Goal: Information Seeking & Learning: Learn about a topic

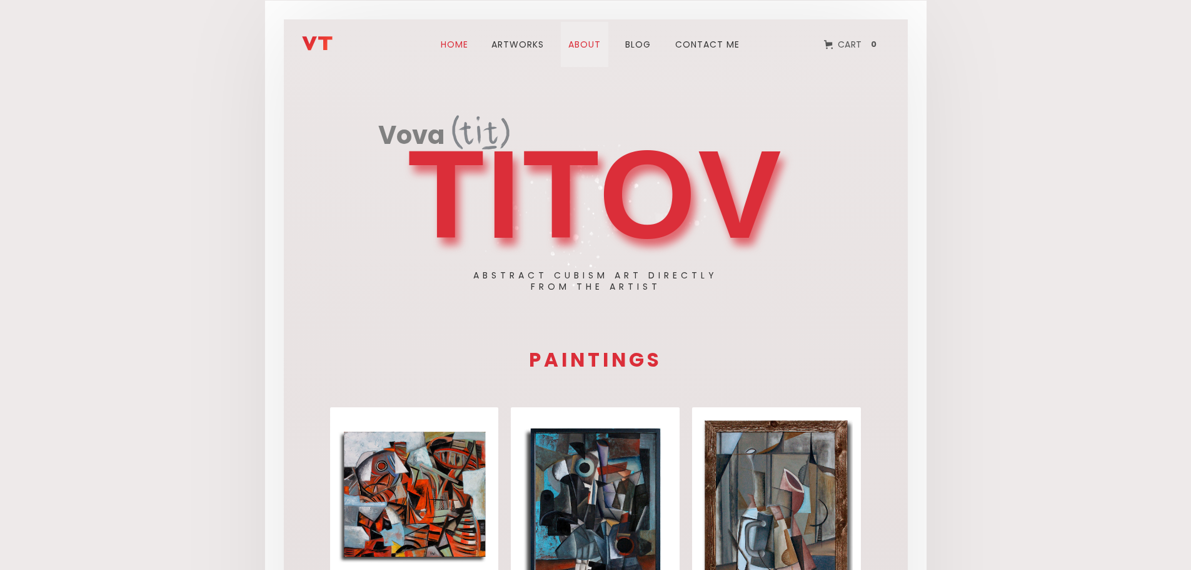
click at [598, 49] on link "about" at bounding box center [585, 44] width 48 height 45
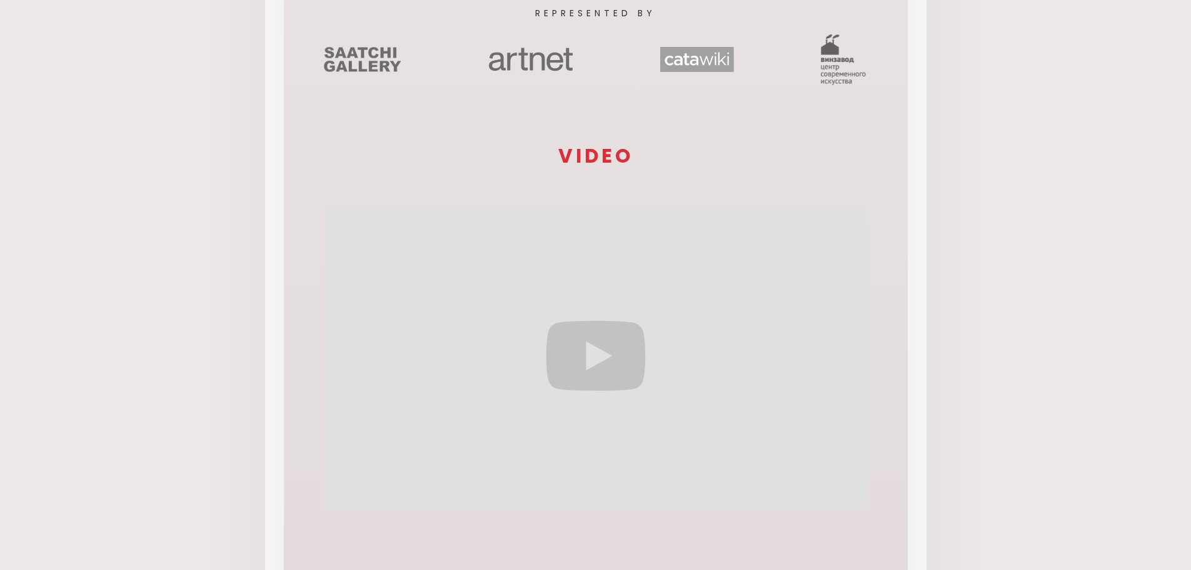
scroll to position [461, 0]
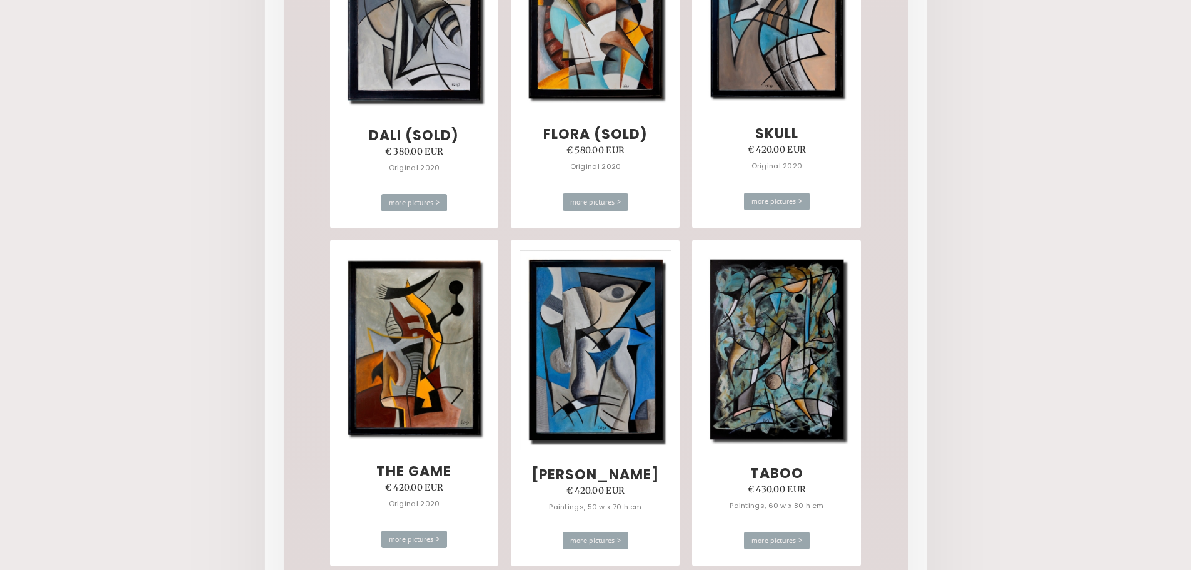
scroll to position [6690, 0]
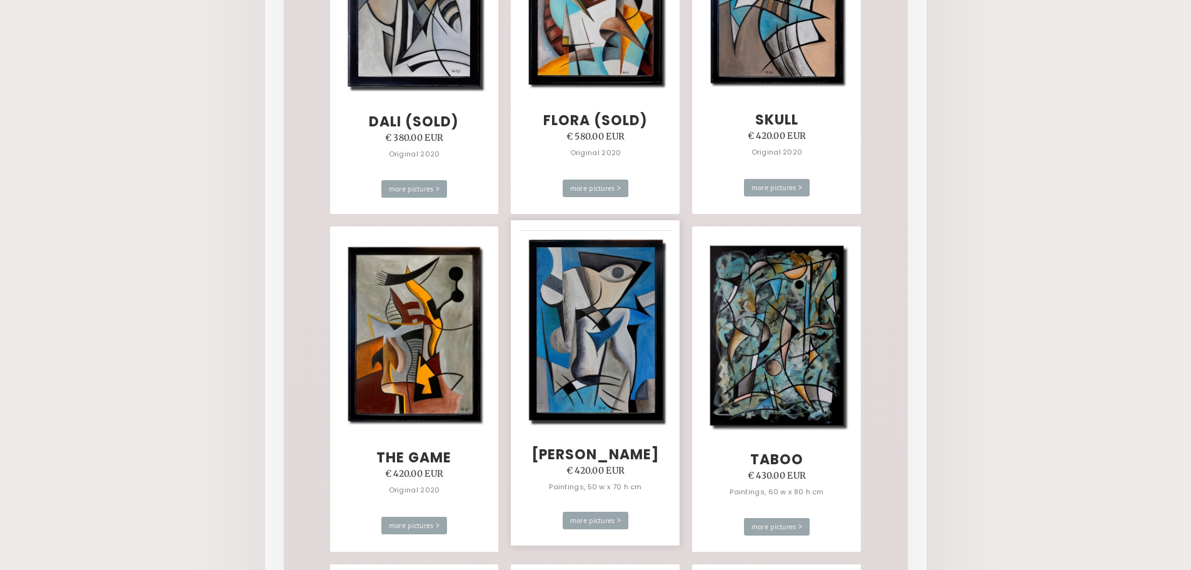
click at [593, 333] on img at bounding box center [596, 330] width 152 height 200
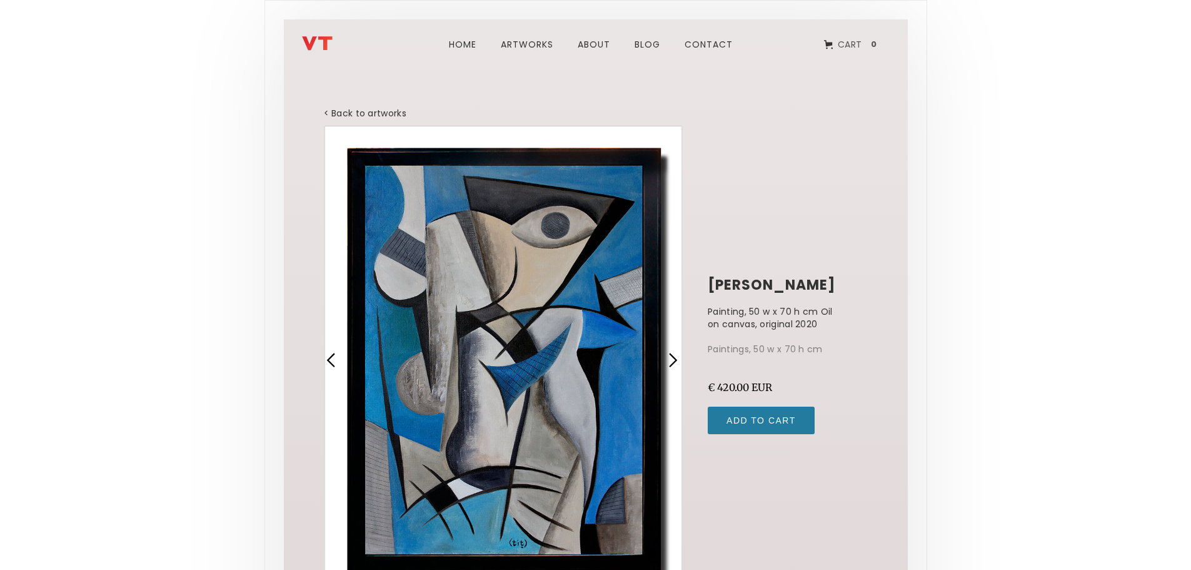
drag, startPoint x: 456, startPoint y: 370, endPoint x: 431, endPoint y: 372, distance: 25.1
drag, startPoint x: 431, startPoint y: 372, endPoint x: 1072, endPoint y: 218, distance: 659.2
click at [1078, 216] on body "Home ARTWORks about blog Contact Cart 0 Your Cart Subtotal Continue to Checkout…" at bounding box center [595, 362] width 1191 height 725
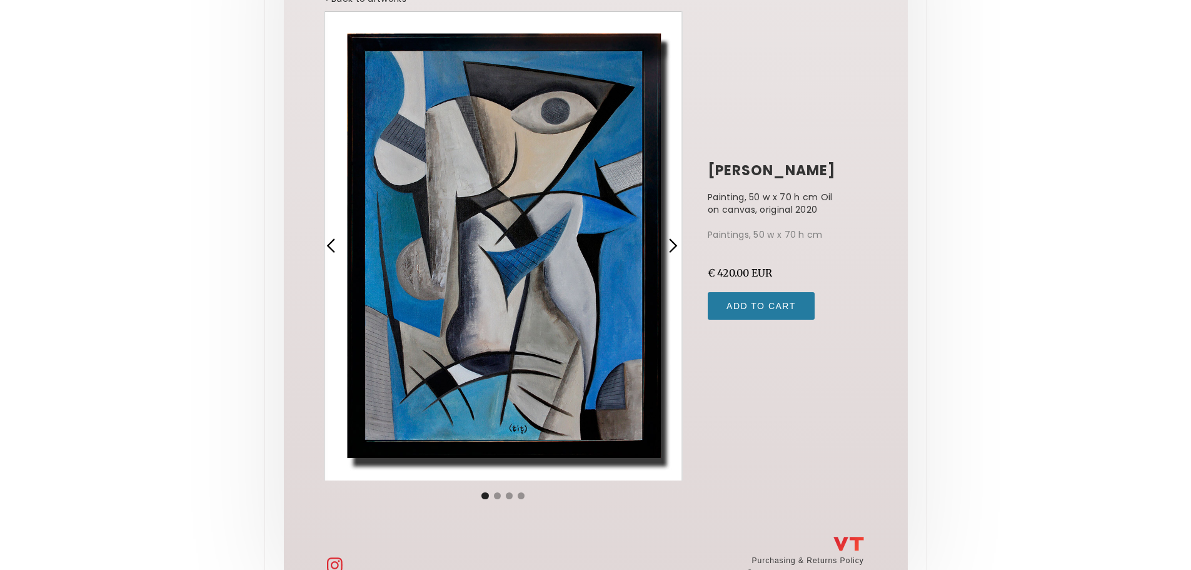
scroll to position [93, 0]
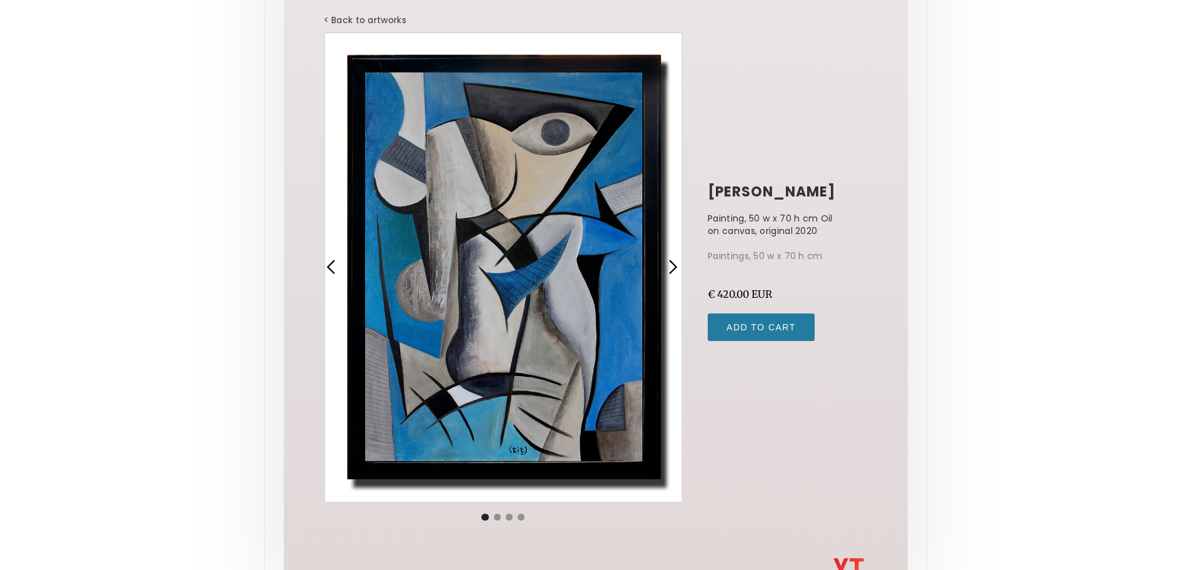
click at [667, 272] on div "next slide" at bounding box center [673, 267] width 16 height 16
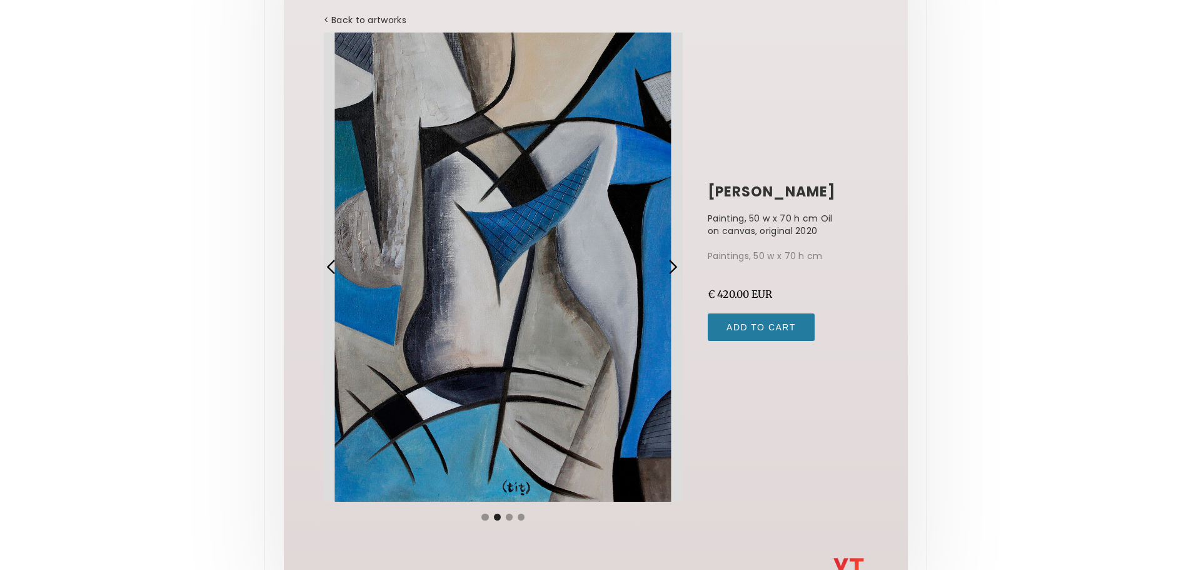
click at [667, 272] on div "next slide" at bounding box center [673, 267] width 16 height 16
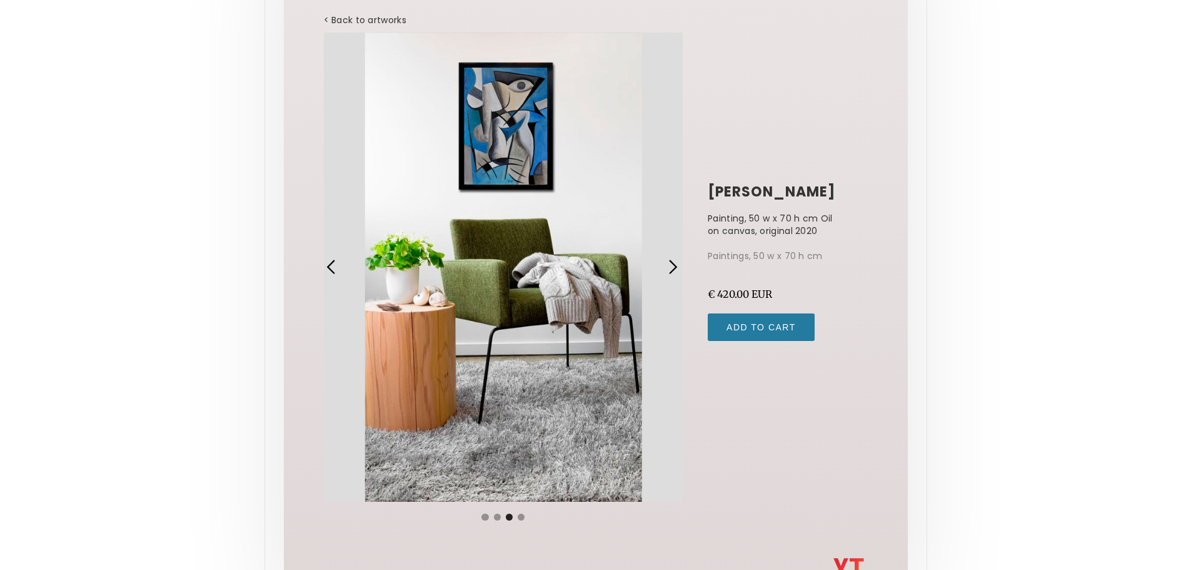
click at [667, 272] on div "next slide" at bounding box center [673, 267] width 16 height 16
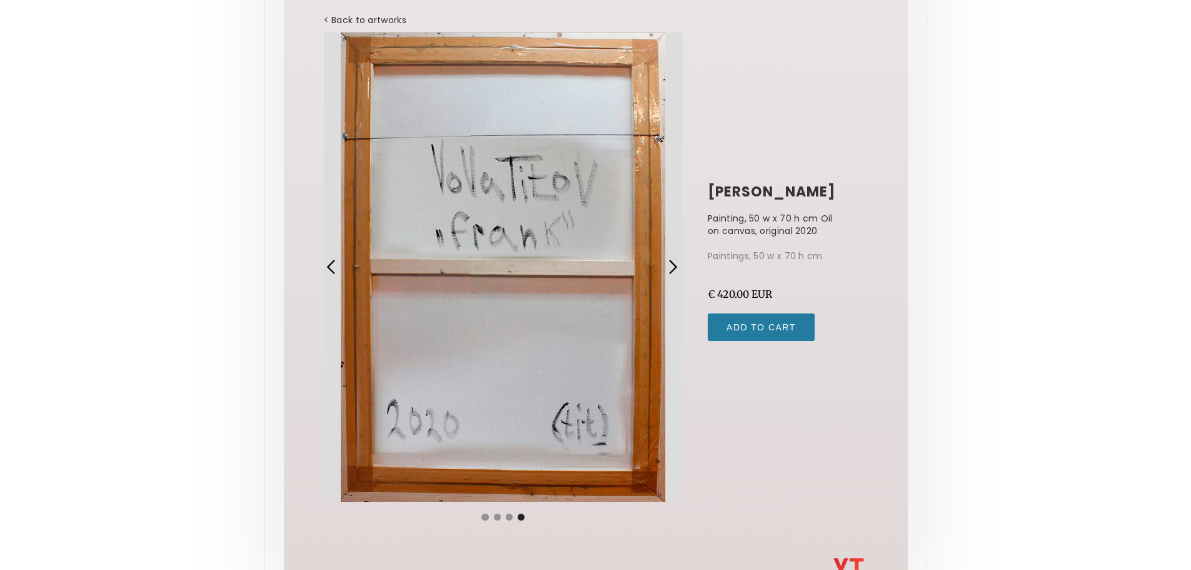
click at [667, 272] on div "next slide" at bounding box center [673, 267] width 16 height 16
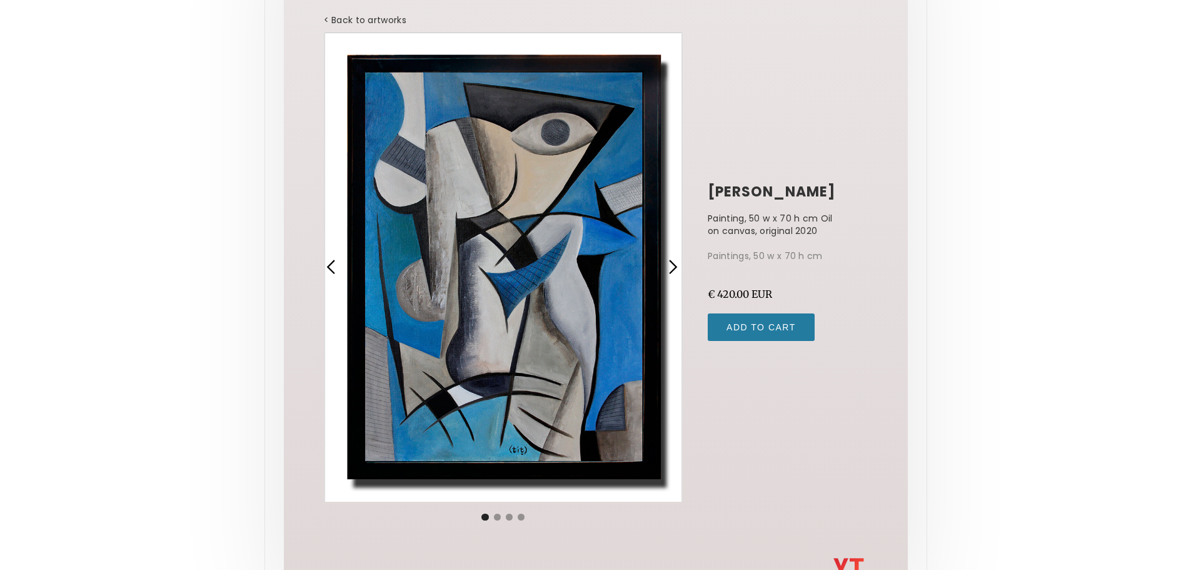
click at [885, 195] on div "< Back to artworks Slide 1 of 4. Frank Painting, 50 w x 70 h cm Oil on canvas, …" at bounding box center [596, 257] width 624 height 575
click at [369, 23] on link "< Back to artworks" at bounding box center [365, 20] width 83 height 13
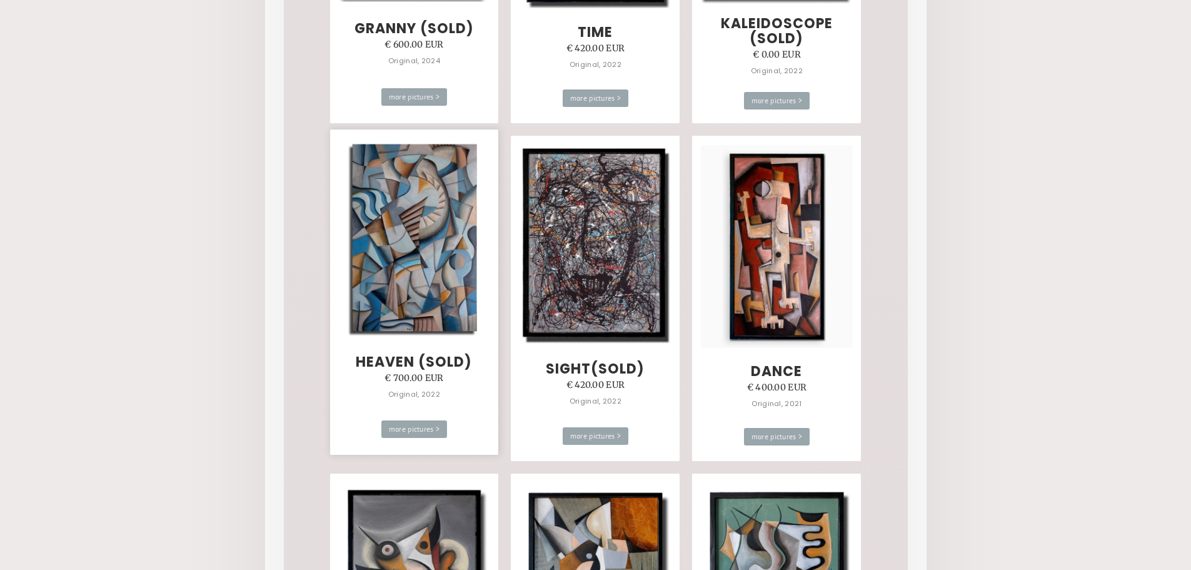
scroll to position [4689, 0]
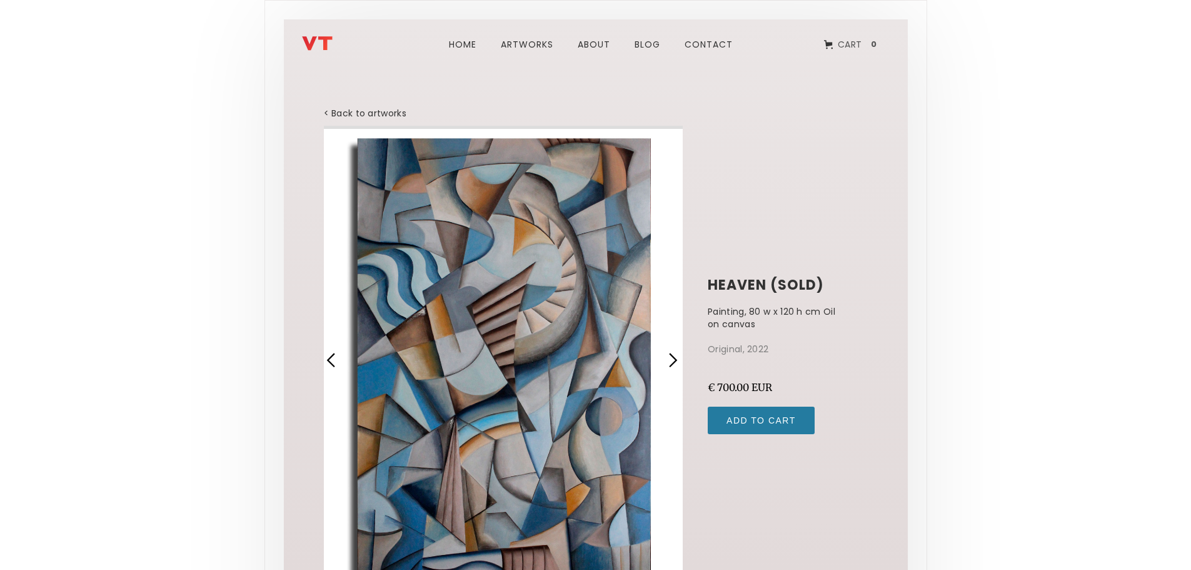
click at [534, 384] on div "1 of 4" at bounding box center [503, 360] width 359 height 469
drag, startPoint x: 686, startPoint y: 363, endPoint x: 674, endPoint y: 364, distance: 11.9
click at [685, 364] on div "next slide" at bounding box center [675, 360] width 29 height 469
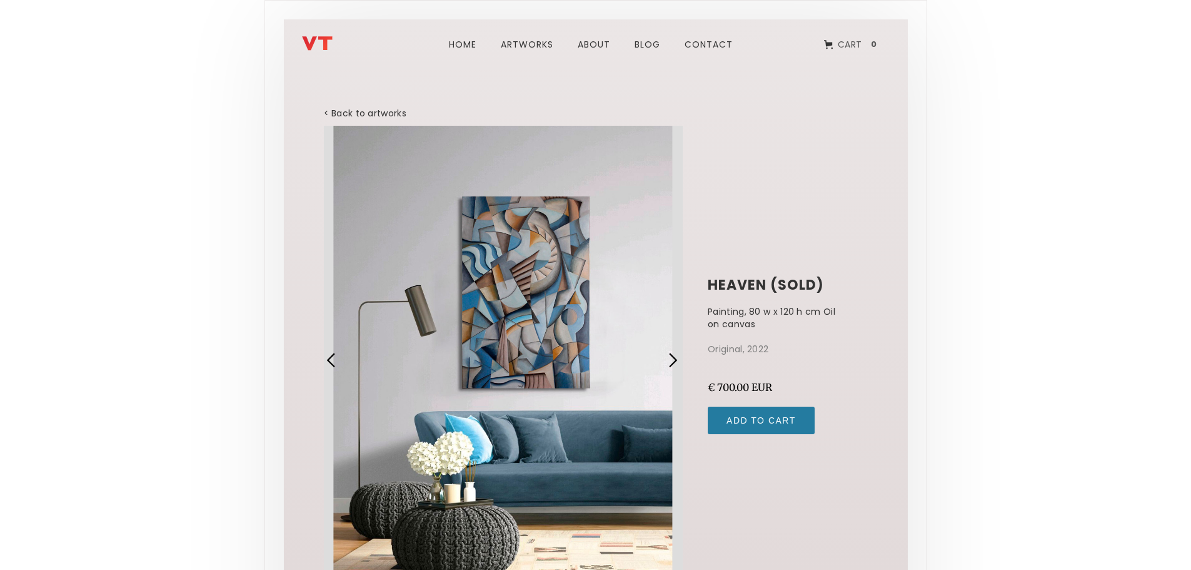
click at [671, 363] on div "next slide" at bounding box center [673, 360] width 16 height 16
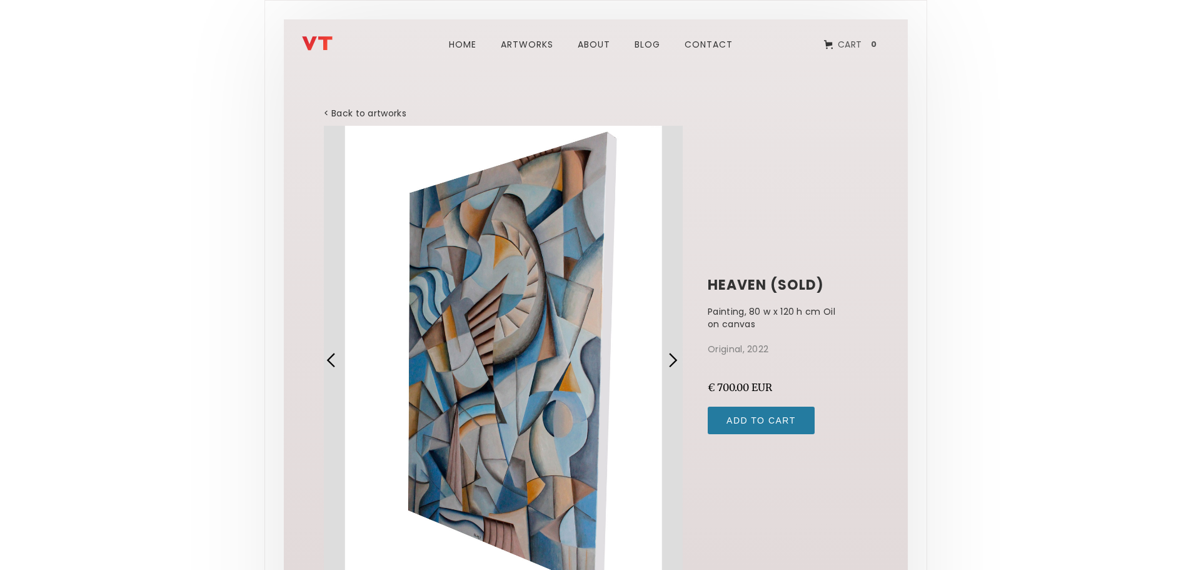
click at [671, 363] on div "next slide" at bounding box center [673, 360] width 16 height 16
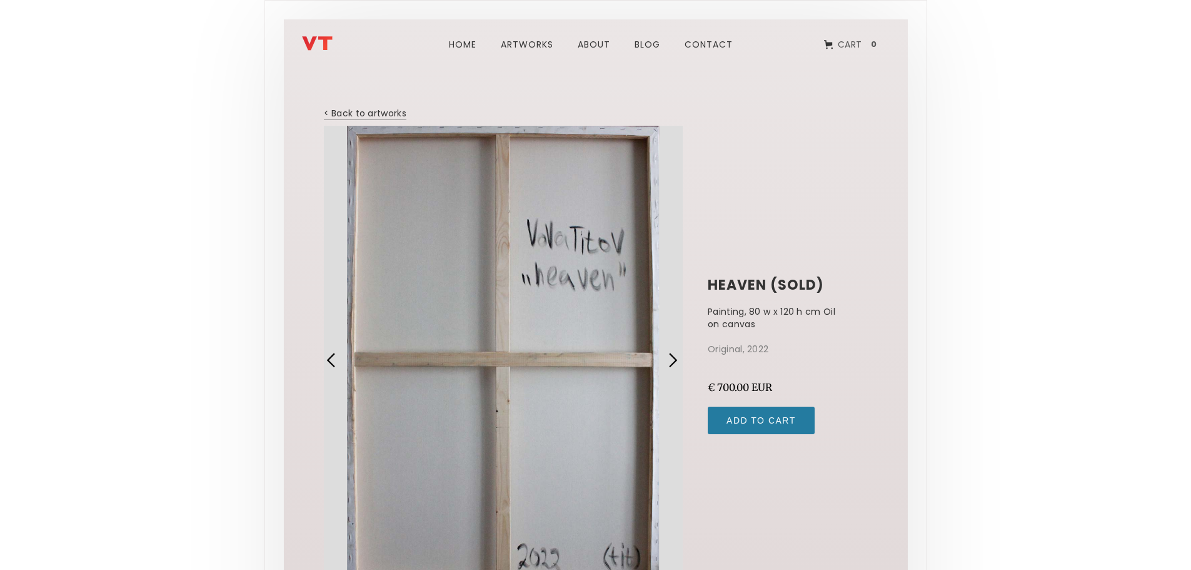
click at [381, 113] on link "< Back to artworks" at bounding box center [365, 113] width 83 height 13
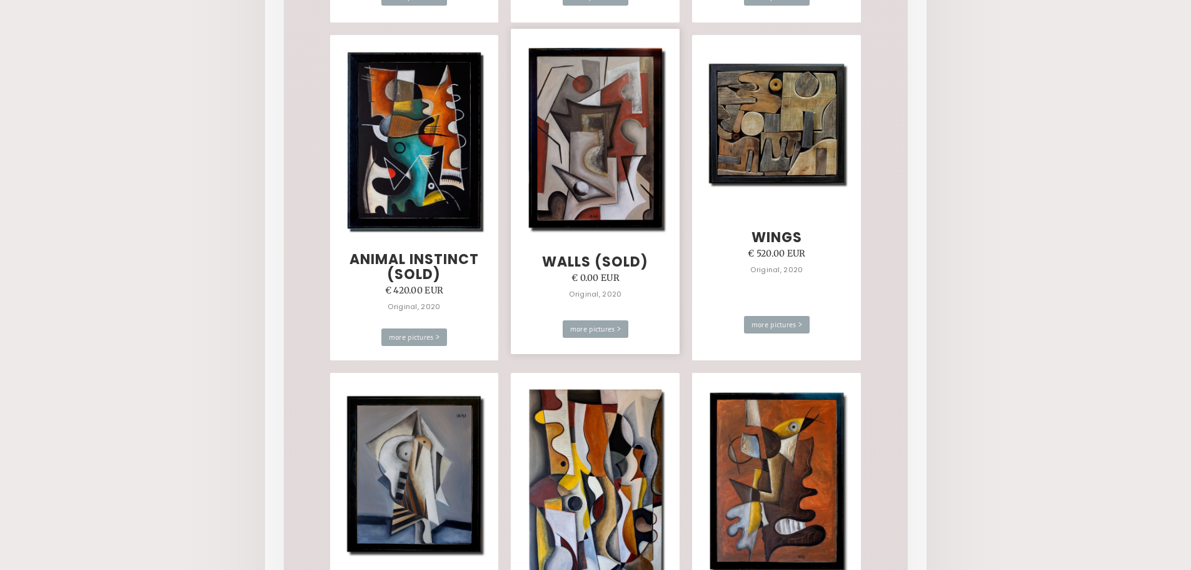
scroll to position [6064, 0]
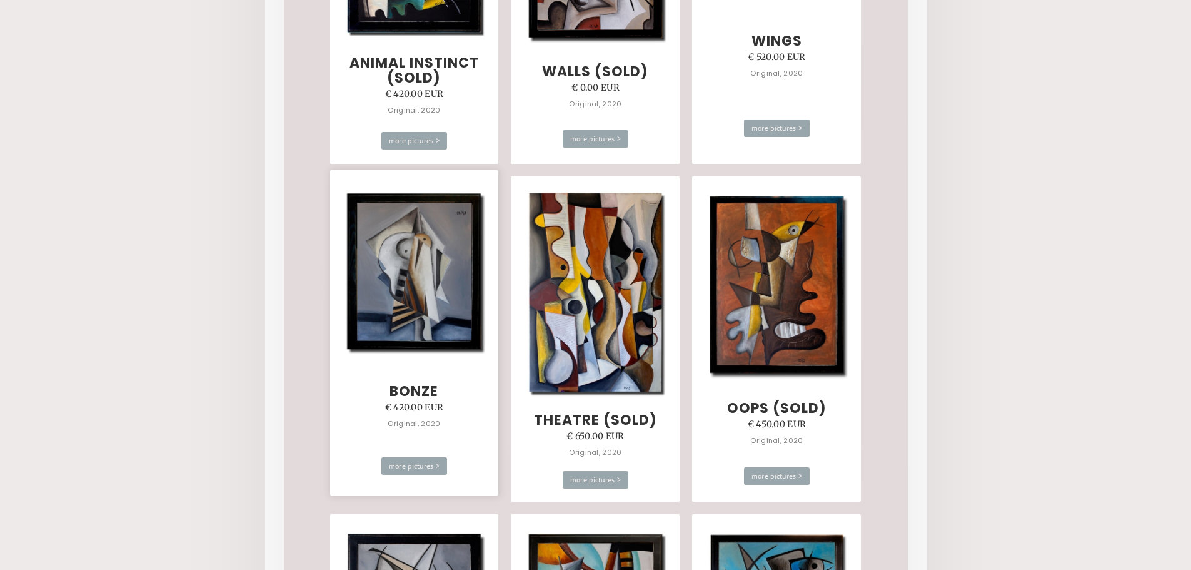
click at [385, 266] on img at bounding box center [414, 271] width 152 height 174
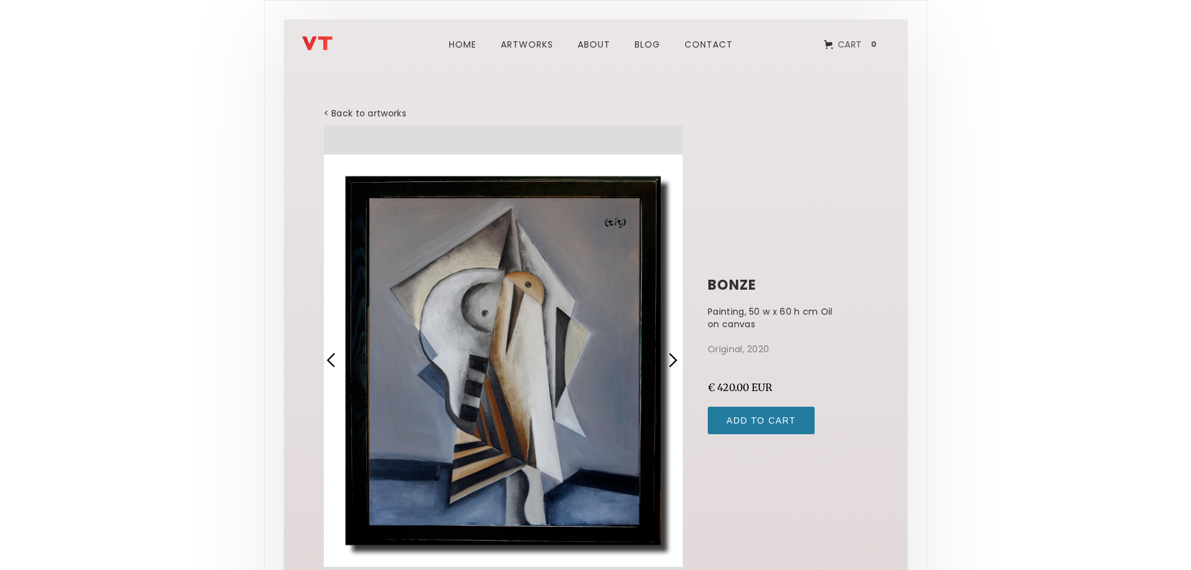
click at [678, 360] on div "next slide" at bounding box center [673, 360] width 16 height 16
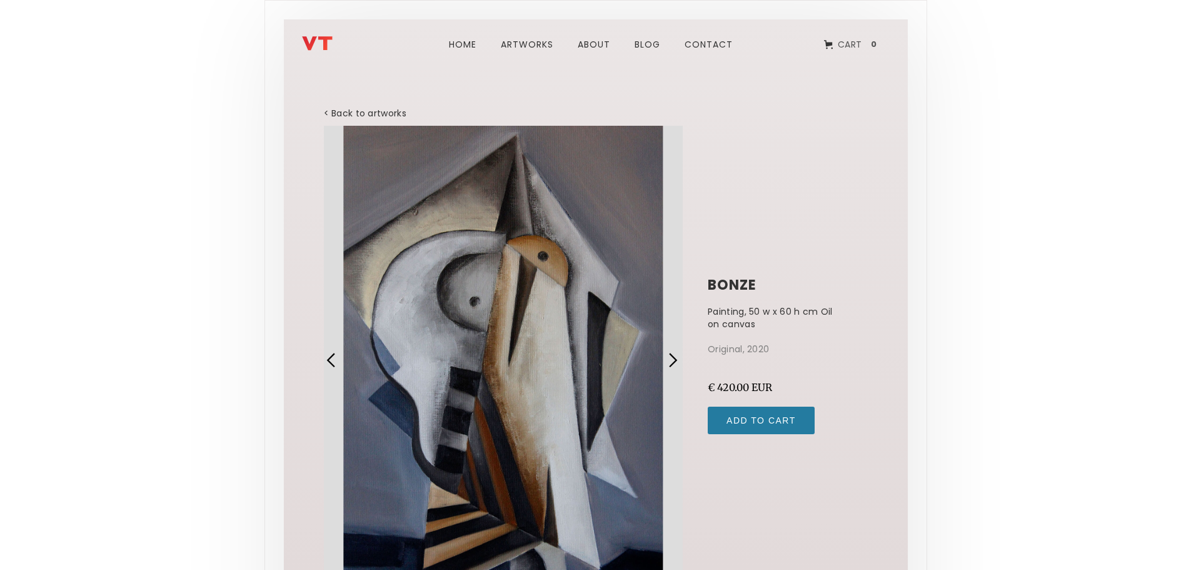
click at [678, 360] on div "next slide" at bounding box center [673, 360] width 16 height 16
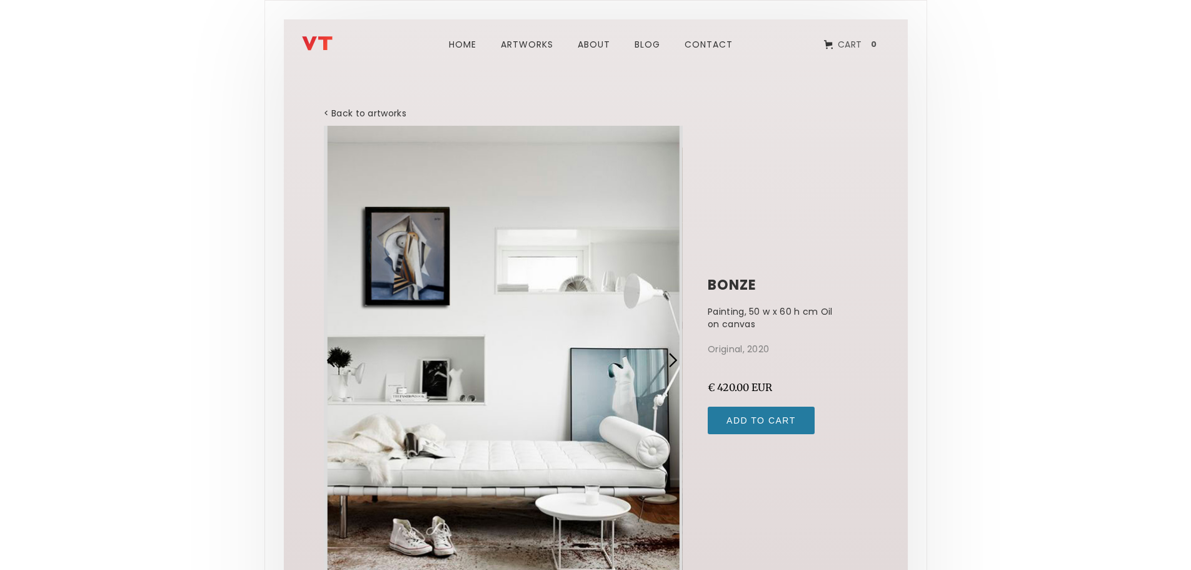
click at [678, 360] on div "next slide" at bounding box center [673, 360] width 16 height 16
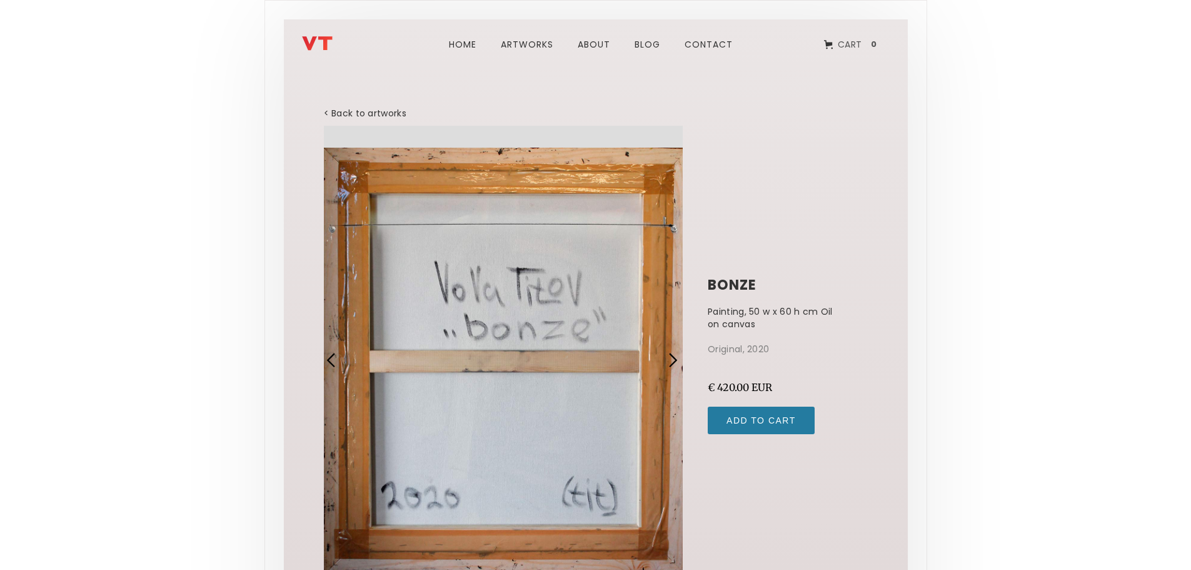
click at [678, 360] on div "next slide" at bounding box center [673, 360] width 16 height 16
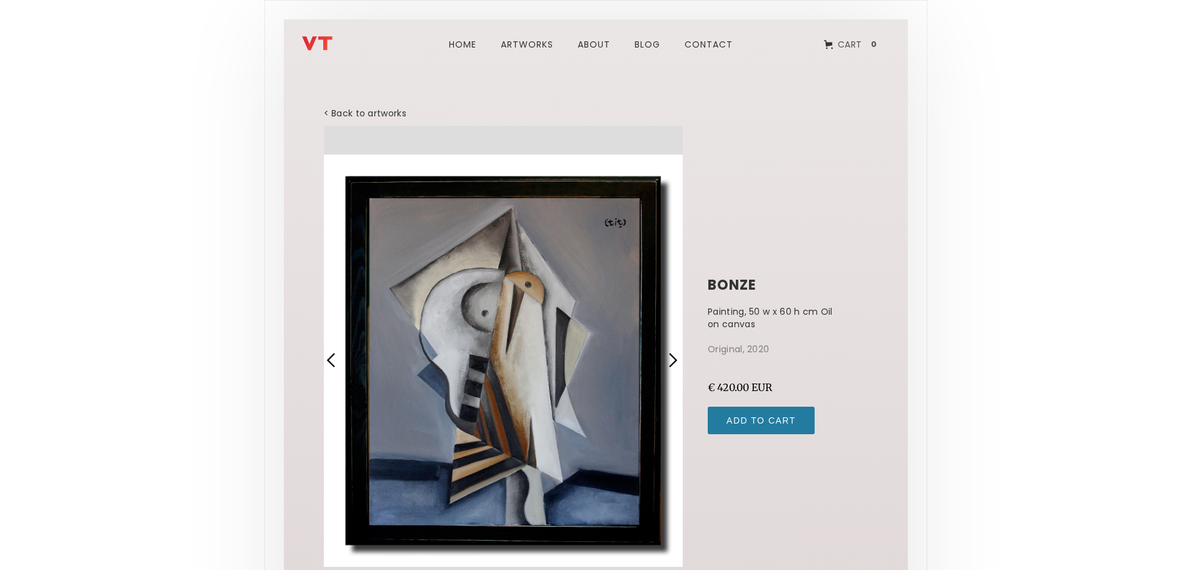
drag, startPoint x: 533, startPoint y: 338, endPoint x: 908, endPoint y: 349, distance: 375.3
click at [908, 349] on div "Home ARTWORks about blog Contact Cart 0 Your Cart Subtotal Continue to Checkout…" at bounding box center [595, 362] width 663 height 725
drag, startPoint x: 1066, startPoint y: 163, endPoint x: 1058, endPoint y: 178, distance: 16.8
click at [1066, 163] on body "Home ARTWORks about blog Contact Cart 0 Your Cart Subtotal Continue to Checkout…" at bounding box center [595, 362] width 1191 height 725
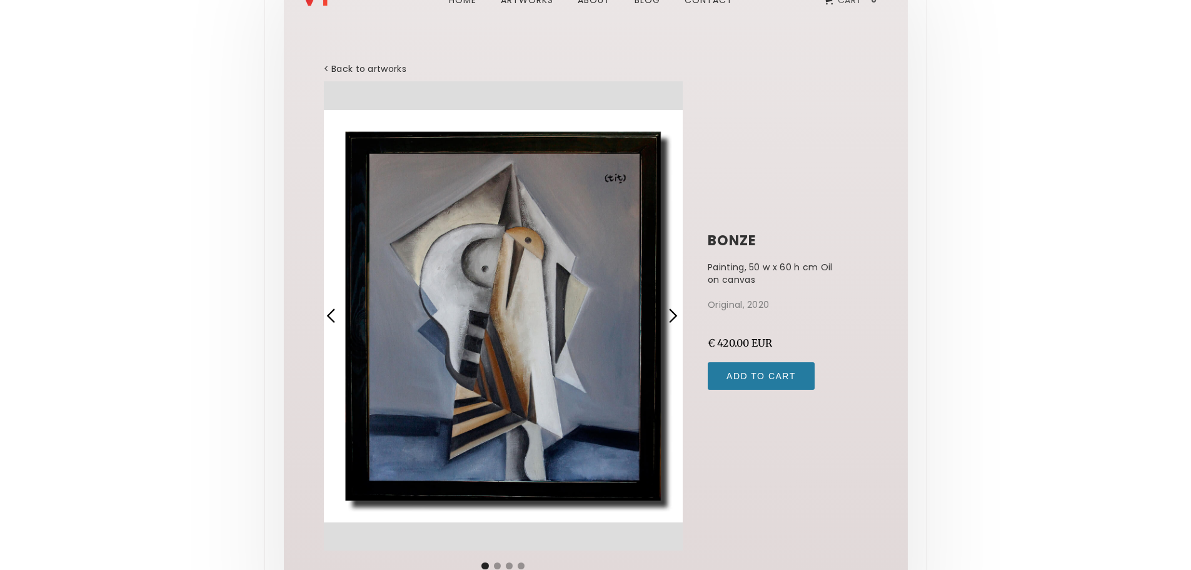
scroll to position [63, 0]
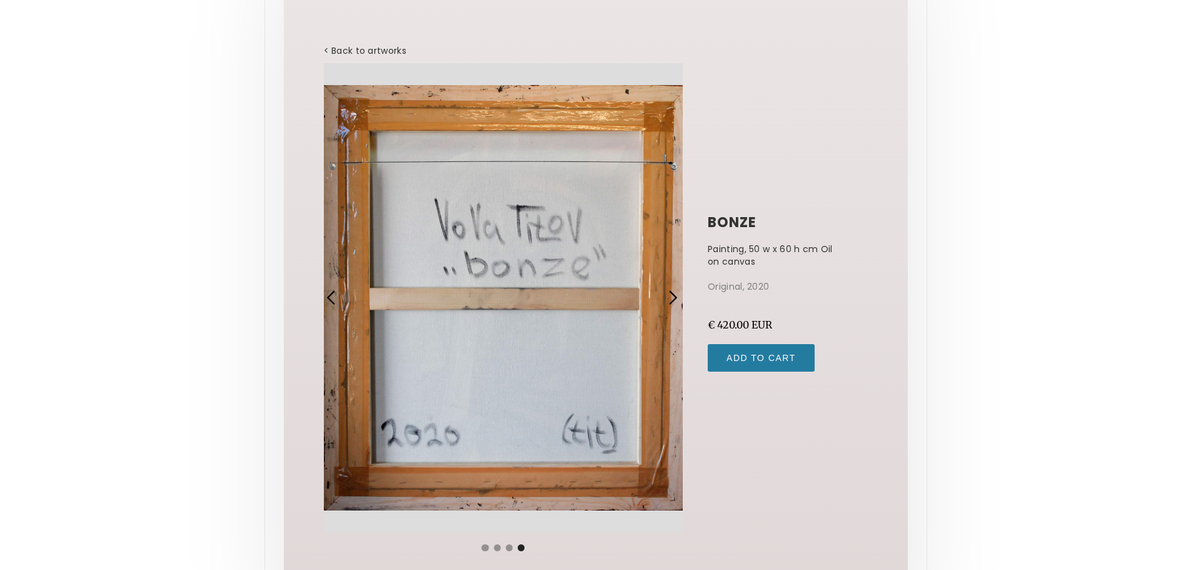
drag, startPoint x: 430, startPoint y: 74, endPoint x: 621, endPoint y: 307, distance: 301.5
click at [621, 307] on div "Slide 4 of 4." at bounding box center [503, 297] width 359 height 469
click at [975, 199] on body "Home ARTWORks about blog Contact Cart 0 Your Cart Subtotal Continue to Checkout…" at bounding box center [595, 299] width 1191 height 725
